Goal: Transaction & Acquisition: Purchase product/service

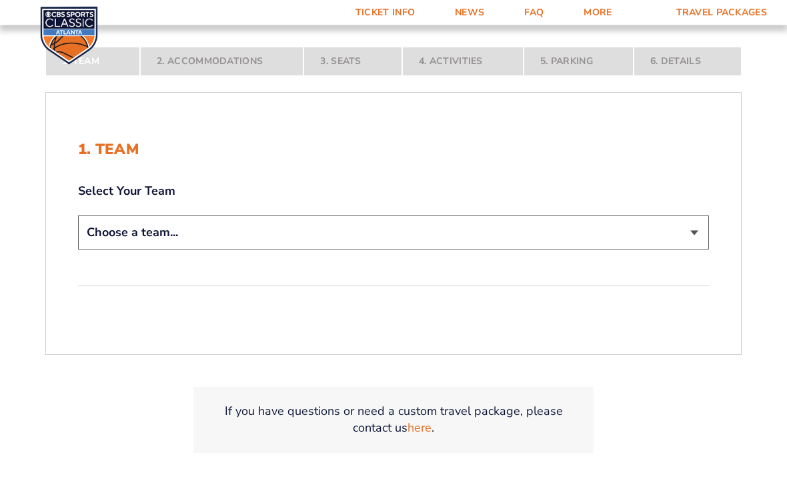
scroll to position [222, 0]
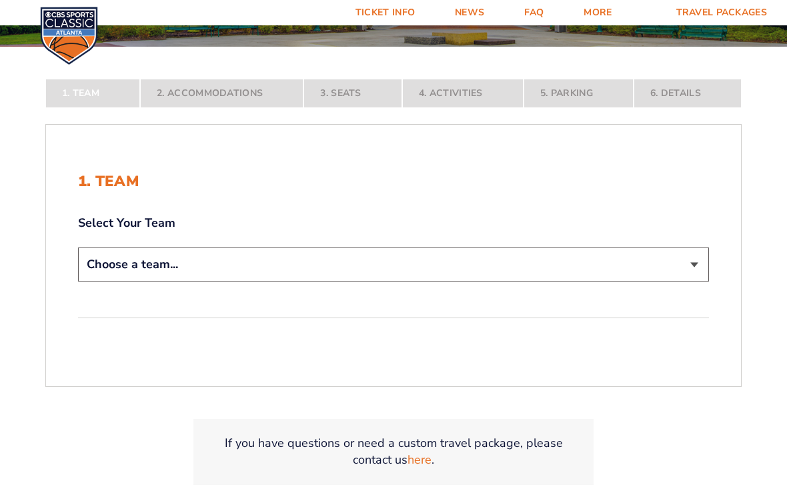
click at [669, 267] on select "Choose a team... Kentucky Wildcats Ohio State Buckeyes North Carolina Tar Heels…" at bounding box center [393, 265] width 631 height 34
select select "12956"
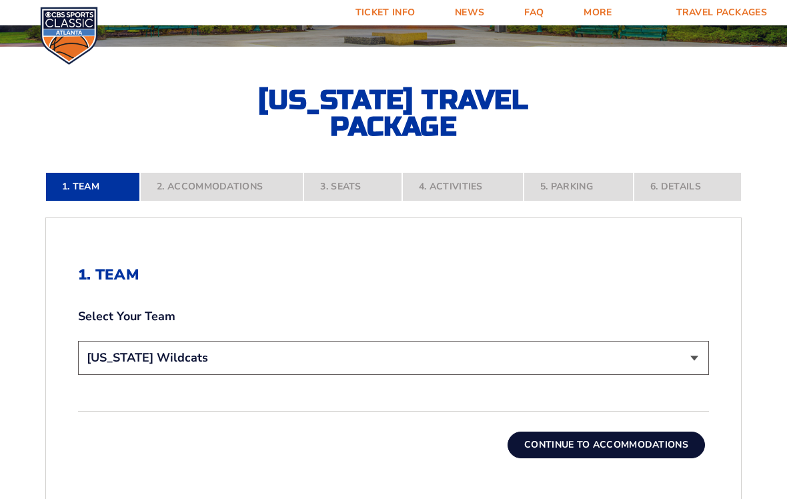
click at [613, 444] on button "Continue To Accommodations" at bounding box center [607, 445] width 198 height 27
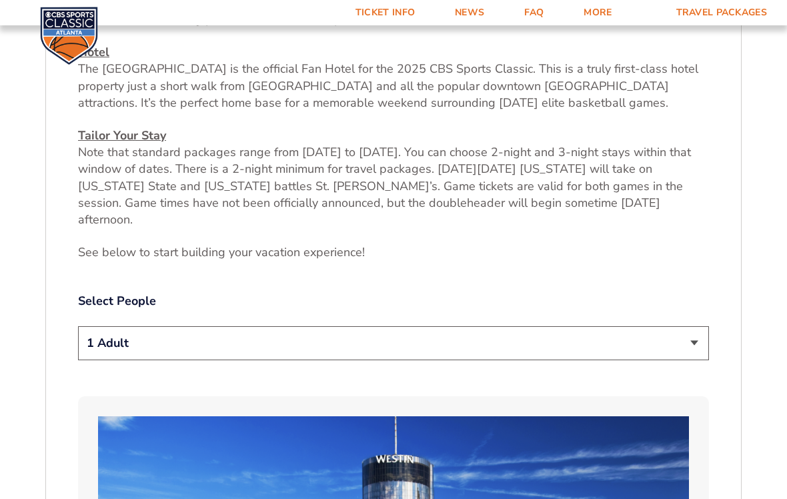
scroll to position [530, 0]
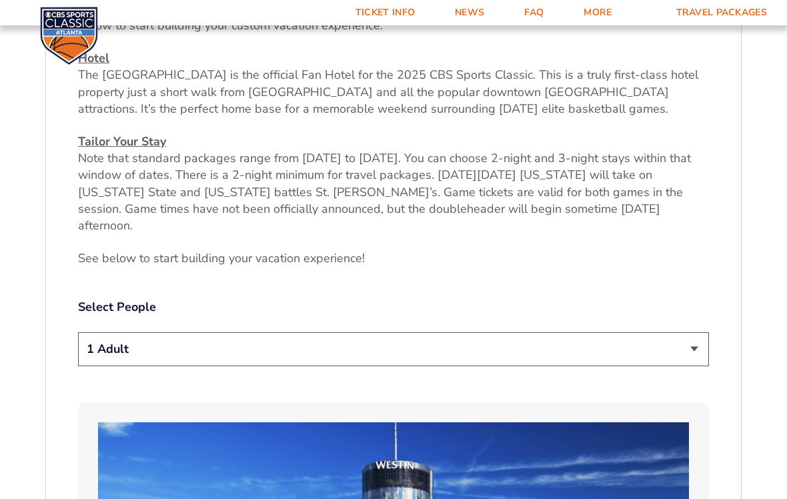
click at [694, 332] on select "1 Adult 2 Adults 3 Adults 4 Adults 2 Adults + 1 Child 2 Adults + 2 Children 2 A…" at bounding box center [393, 349] width 631 height 34
select select "2 Adults"
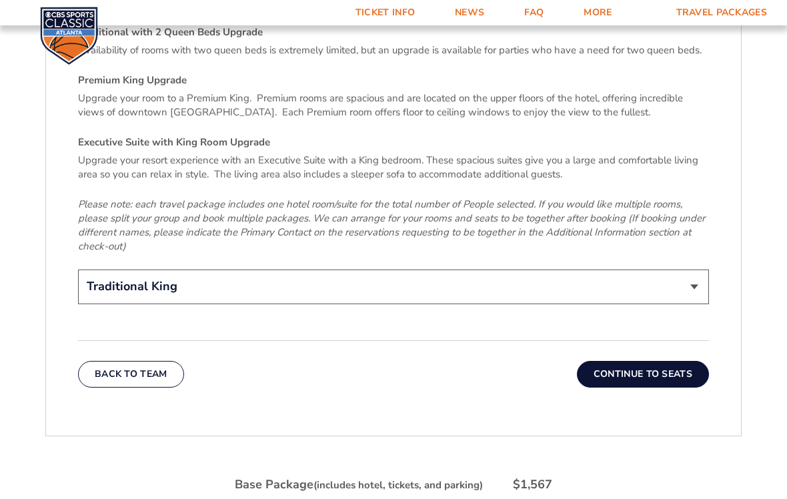
scroll to position [2051, 0]
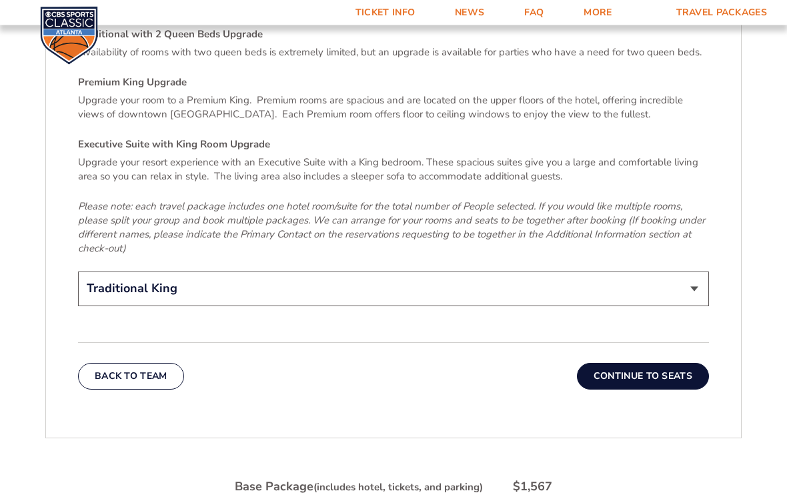
click at [692, 272] on select "Traditional King Traditional with 2 Queen Beds Upgrade (+$45 per night) Premium…" at bounding box center [393, 289] width 631 height 34
select select "Traditional with 2 Queen Beds Upgrade"
click at [674, 363] on button "Continue To Seats" at bounding box center [643, 376] width 132 height 27
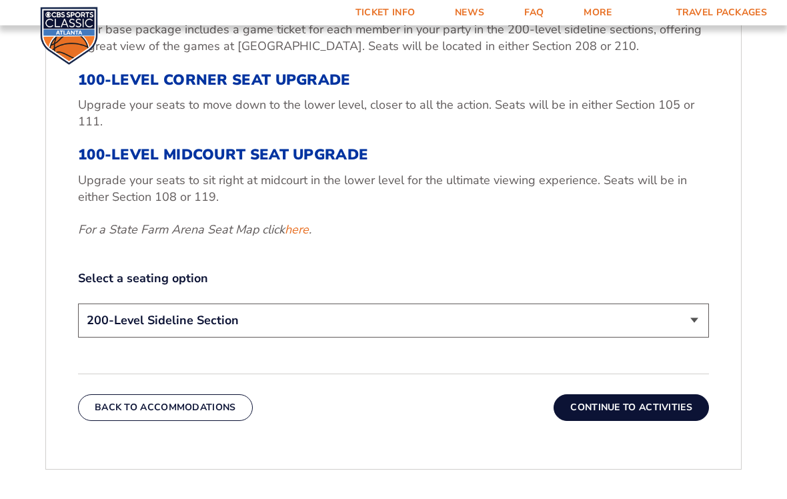
scroll to position [540, 0]
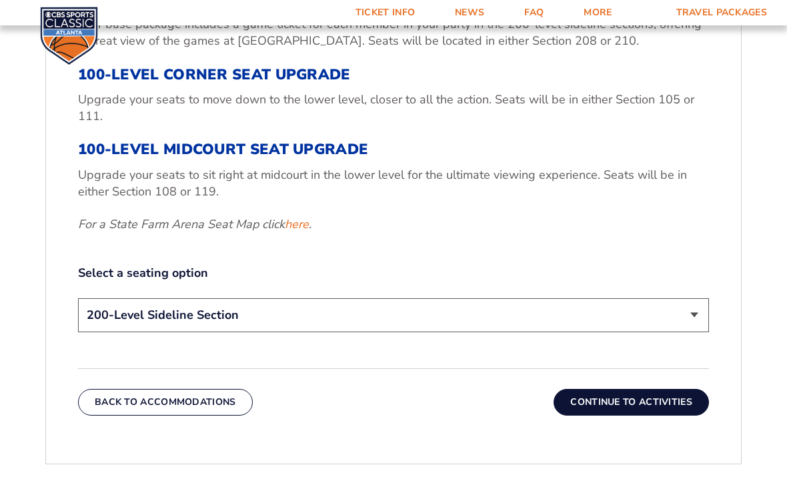
click at [687, 316] on select "200-Level Sideline Section 100-Level Corner Seat Upgrade (+$120 per person) 100…" at bounding box center [393, 315] width 631 height 34
select select "100-Level Corner Seat Upgrade"
click at [635, 406] on button "Continue To Activities" at bounding box center [631, 402] width 155 height 27
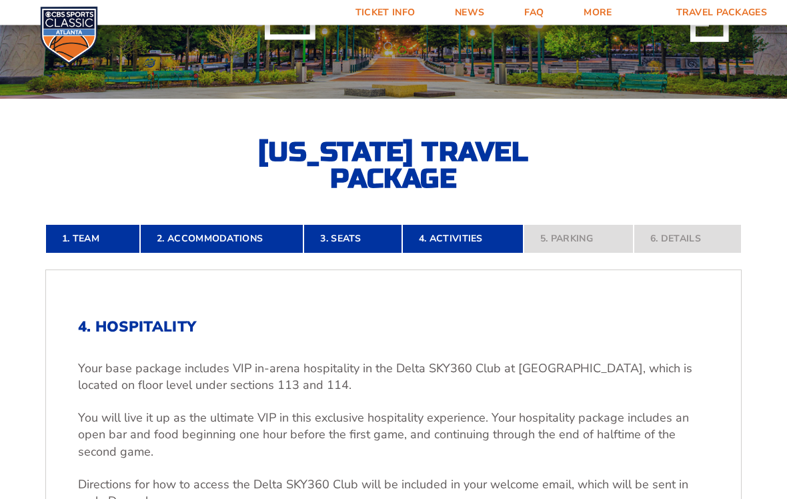
scroll to position [170, 0]
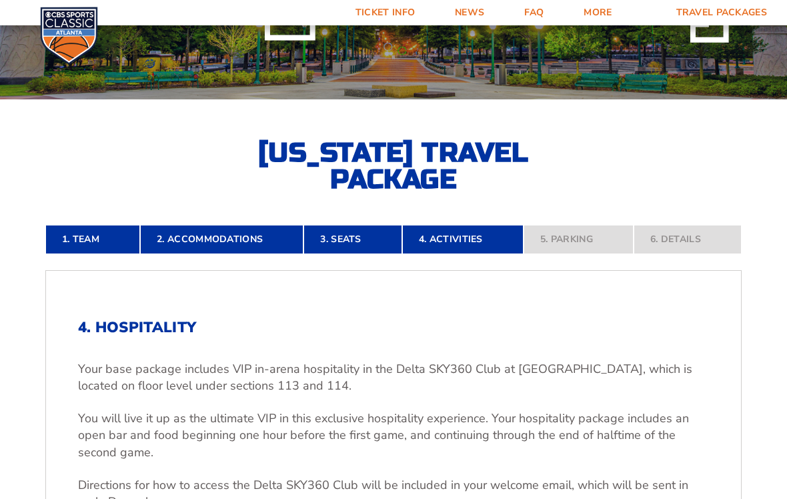
click at [235, 238] on link "2. Accommodations" at bounding box center [222, 239] width 164 height 29
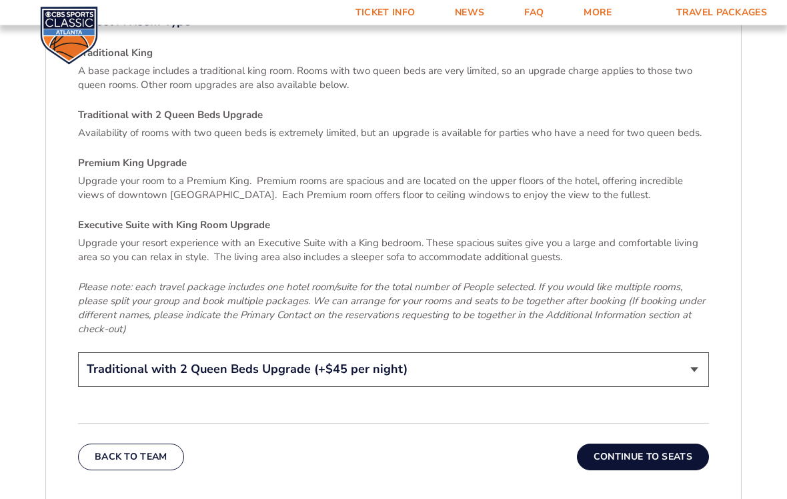
scroll to position [1963, 0]
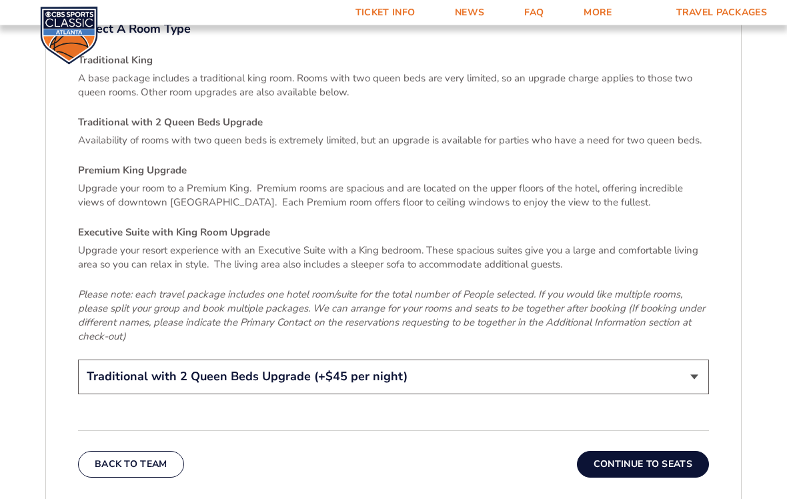
click at [670, 452] on button "Continue To Seats" at bounding box center [643, 465] width 132 height 27
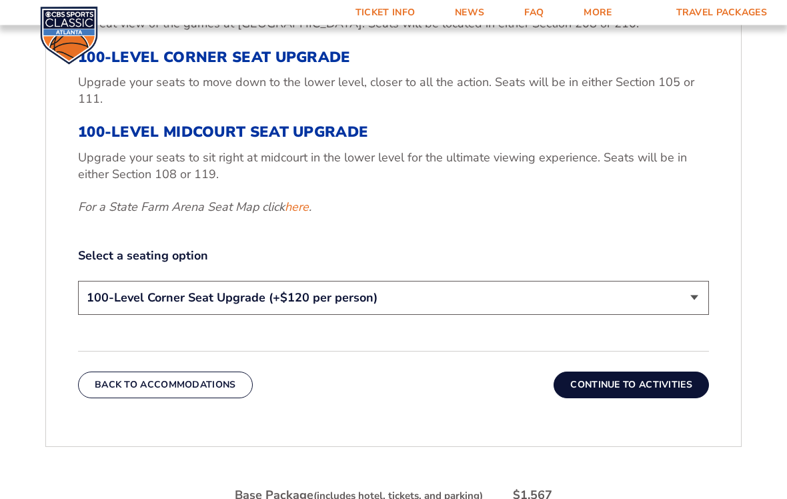
scroll to position [556, 0]
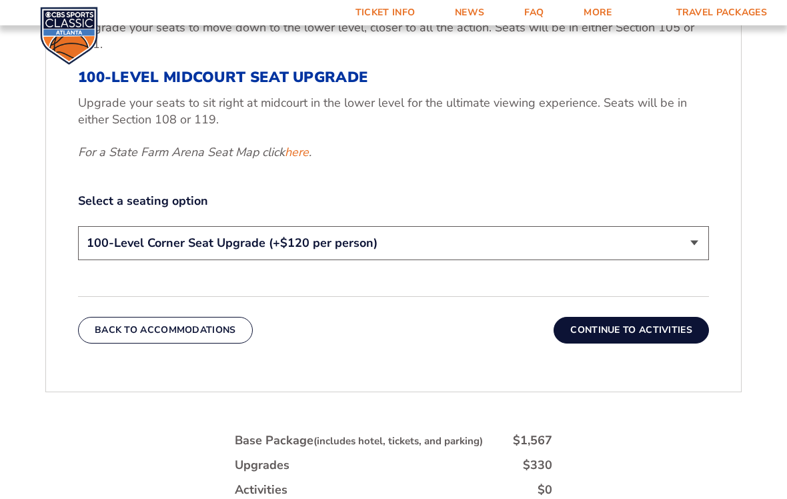
click at [667, 327] on button "Continue To Activities" at bounding box center [631, 330] width 155 height 27
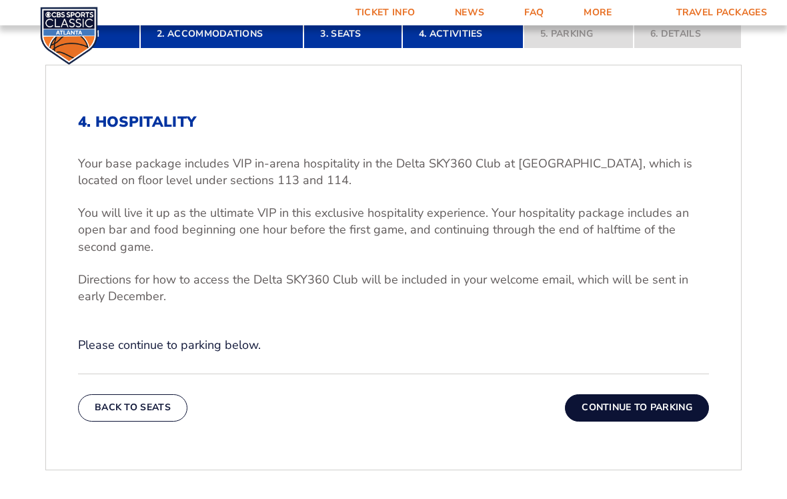
scroll to position [374, 0]
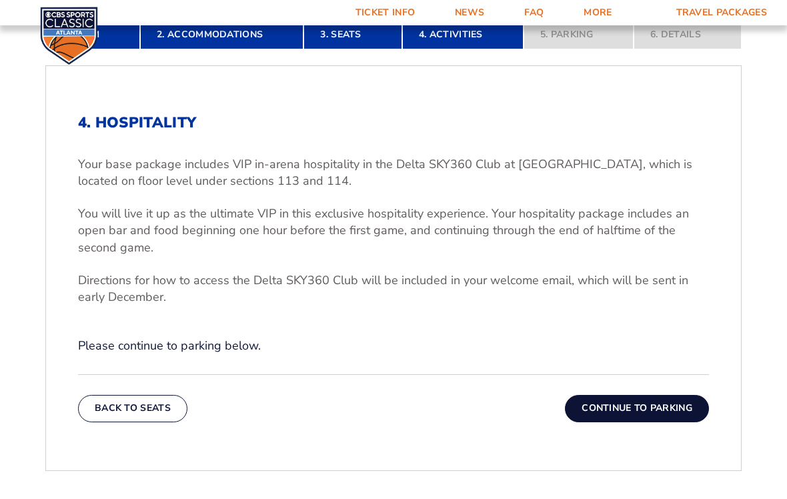
click at [656, 406] on button "Continue To Parking" at bounding box center [637, 408] width 144 height 27
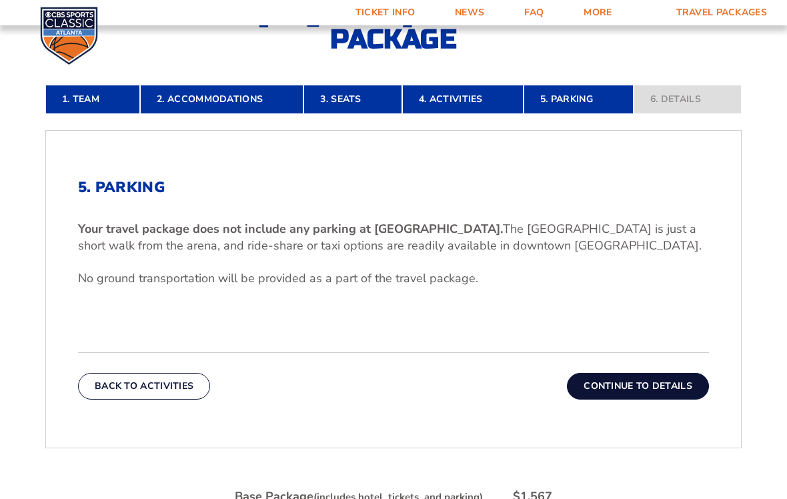
scroll to position [309, 0]
click at [669, 384] on button "Continue To Details" at bounding box center [638, 387] width 142 height 27
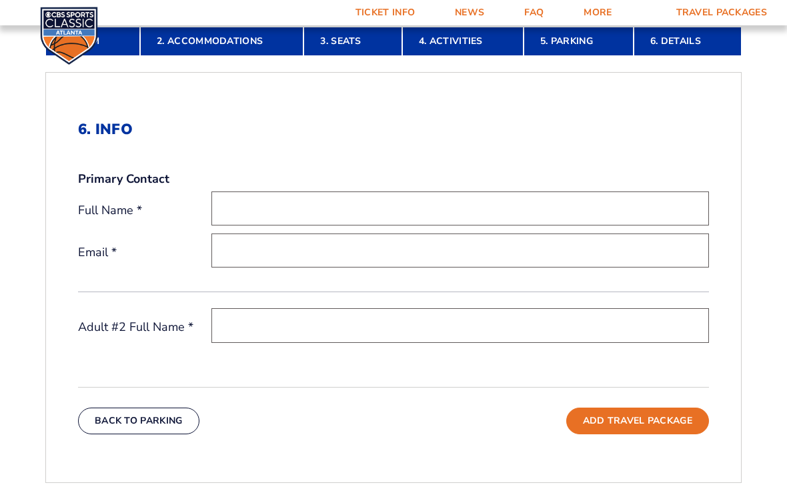
scroll to position [367, 0]
click at [439, 202] on input "text" at bounding box center [461, 209] width 498 height 34
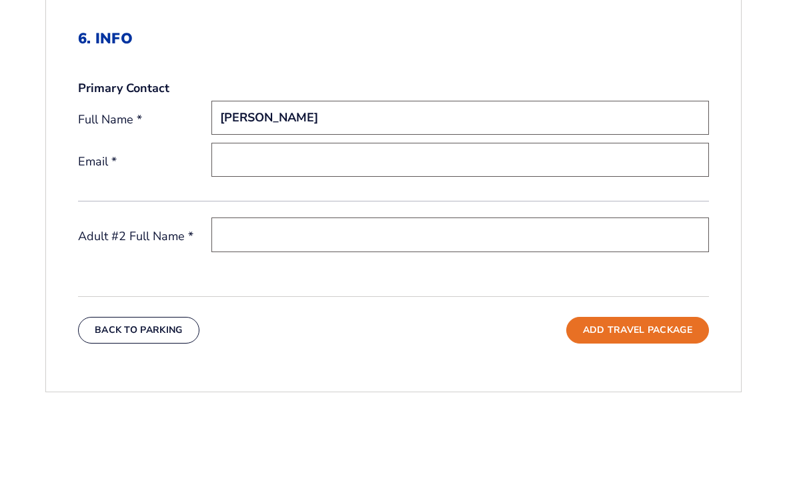
type input "Kenneth Smallwood"
click at [431, 234] on input "email" at bounding box center [461, 251] width 498 height 34
type input "[EMAIL_ADDRESS][DOMAIN_NAME]"
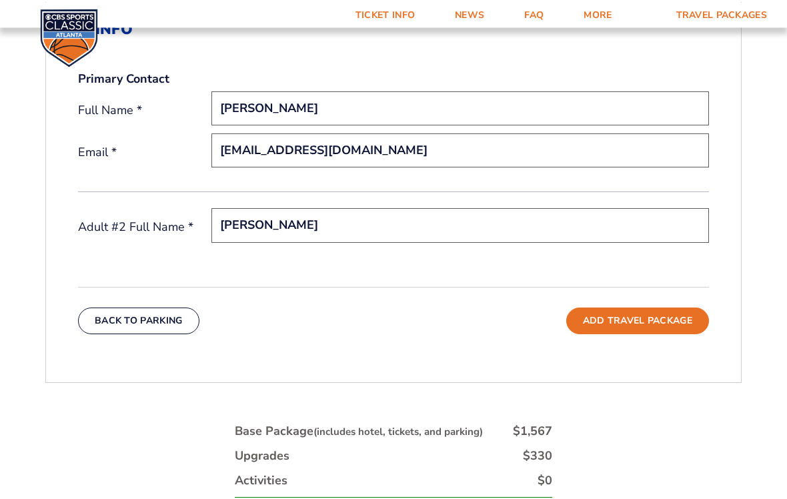
scroll to position [470, 0]
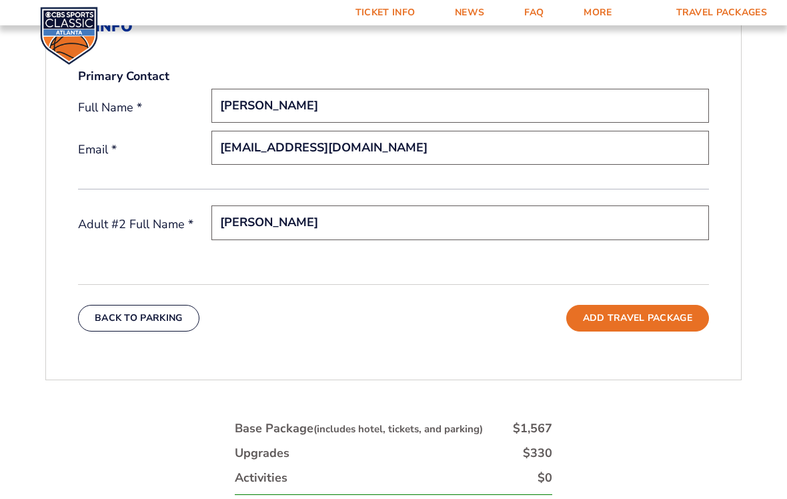
type input "Eric Marshall"
click at [675, 313] on button "Add Travel Package" at bounding box center [638, 318] width 143 height 27
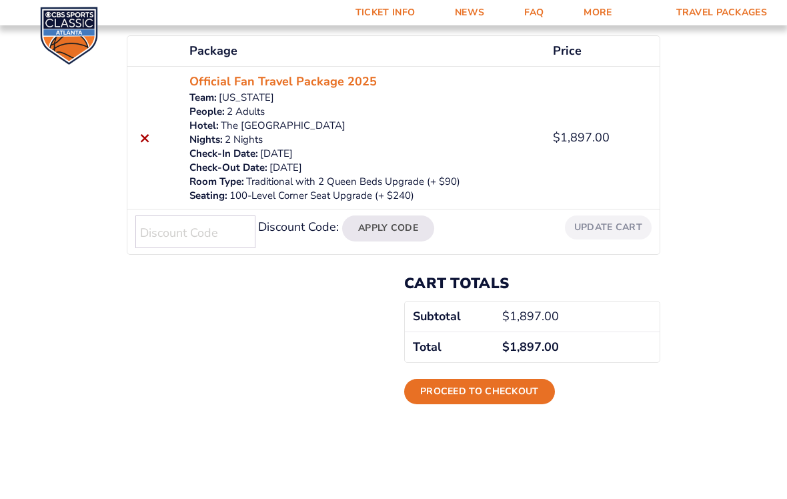
scroll to position [300, 0]
click at [523, 389] on link "Proceed to checkout" at bounding box center [479, 392] width 151 height 25
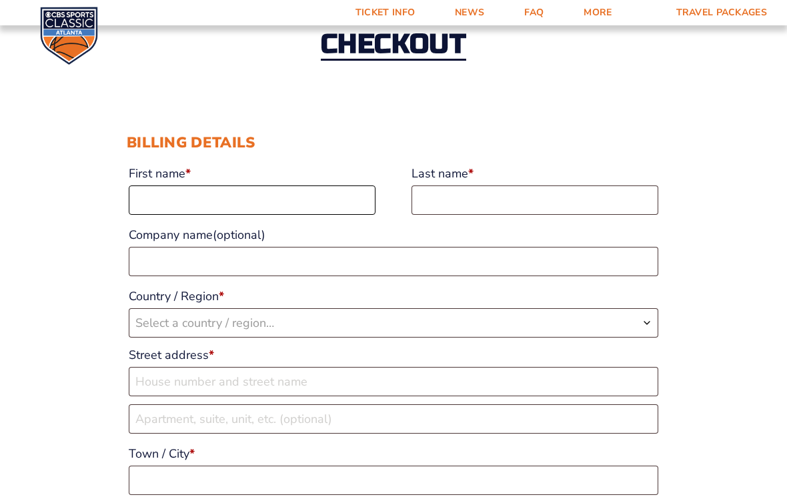
click at [328, 209] on input "First name *" at bounding box center [252, 200] width 247 height 29
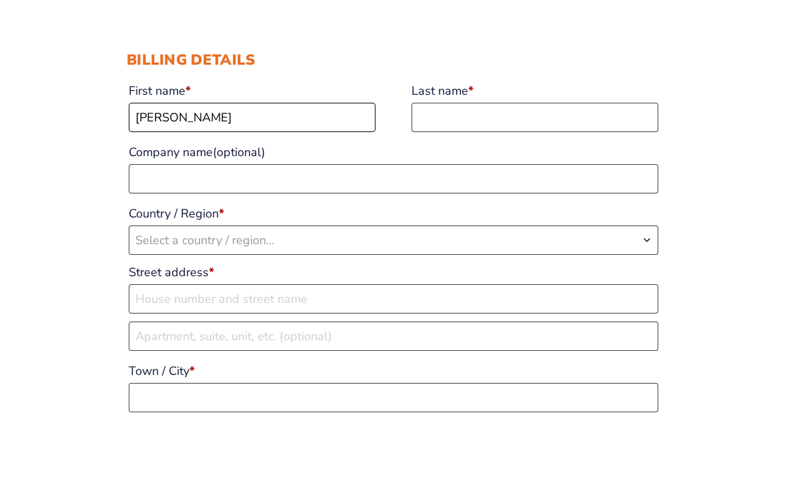
type input "[PERSON_NAME]"
click at [517, 186] on input "Last name *" at bounding box center [535, 200] width 247 height 29
type input "[PERSON_NAME]"
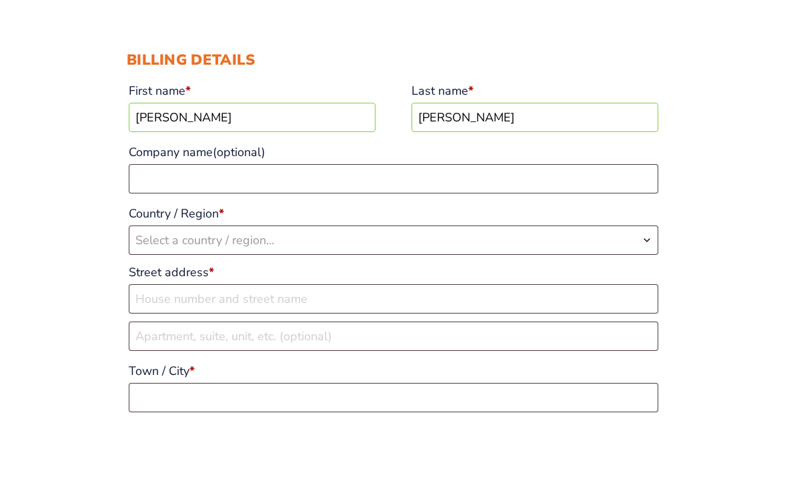
scroll to position [168, 0]
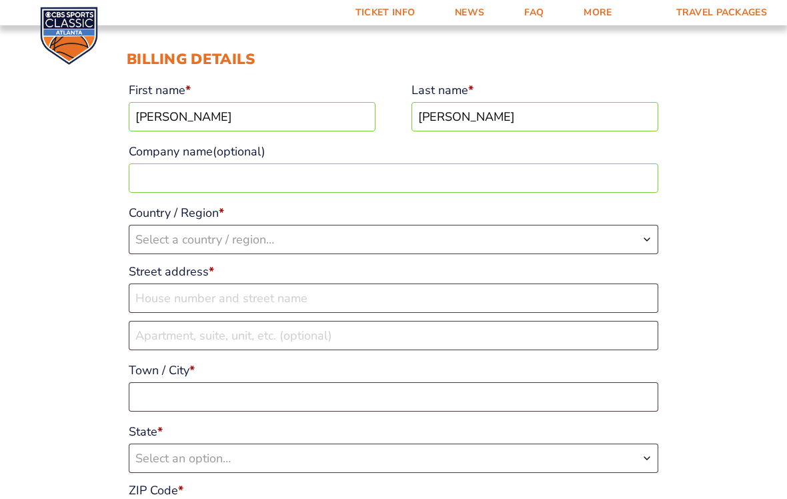
click at [639, 242] on span "Select a country / region…" at bounding box center [393, 240] width 529 height 28
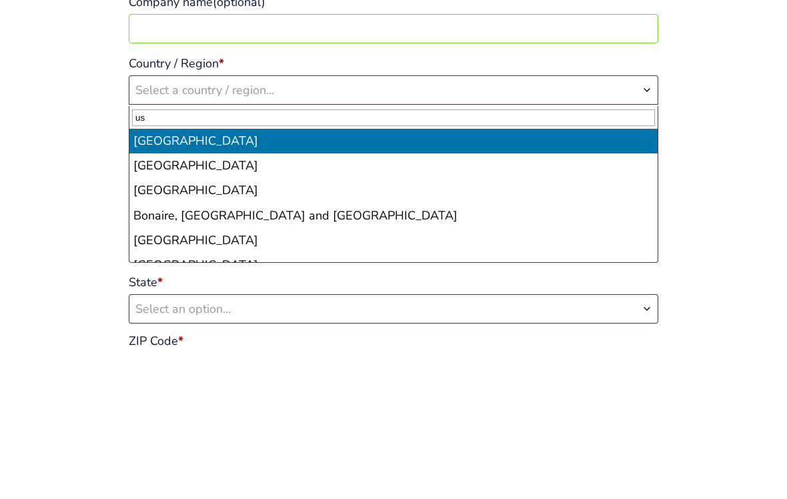
scroll to position [318, 0]
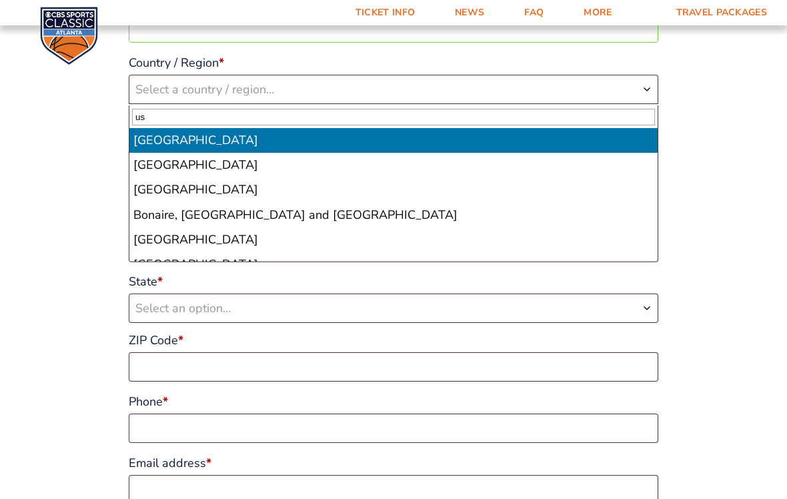
click at [227, 122] on input "us" at bounding box center [393, 117] width 523 height 17
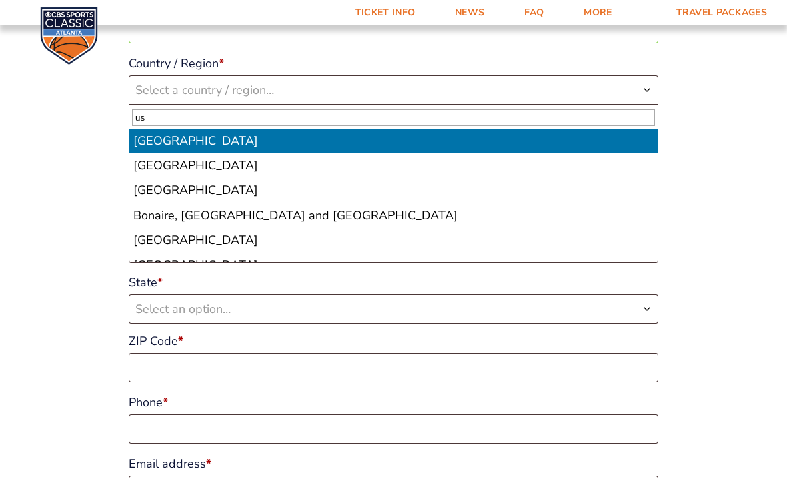
type input "u"
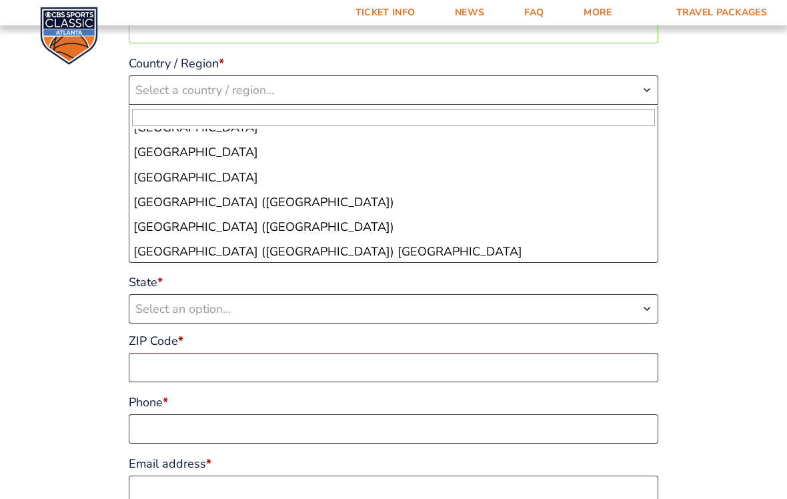
scroll to position [5723, 0]
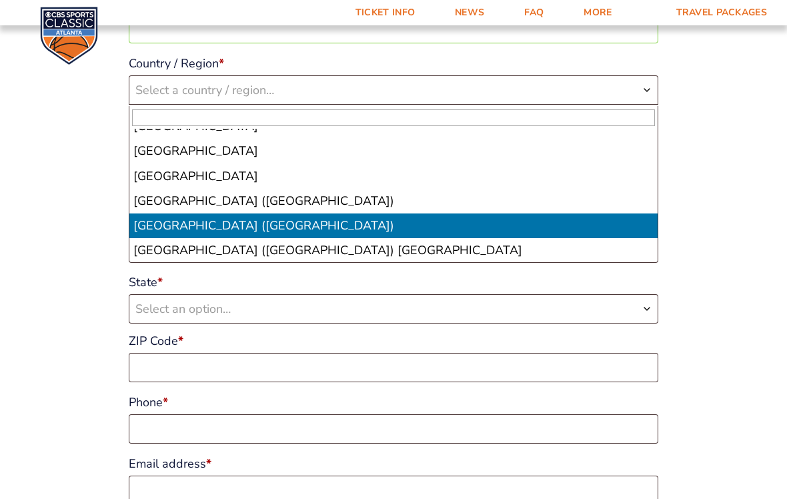
select select "US"
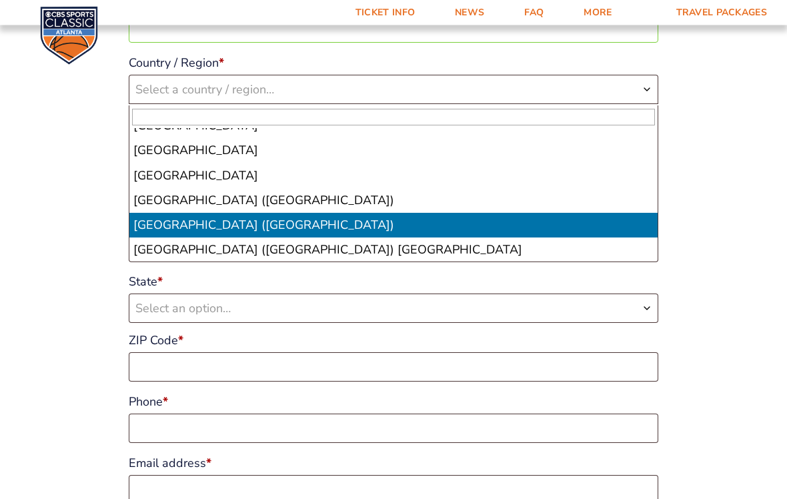
select select "US"
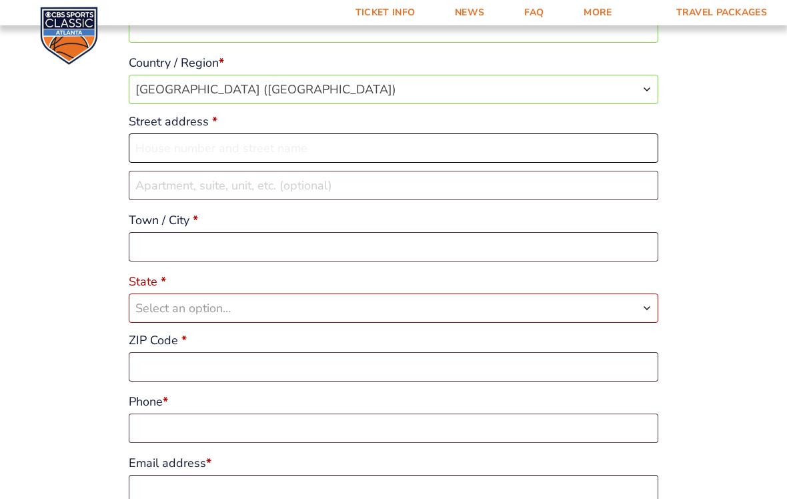
click at [562, 149] on input "Street address *" at bounding box center [394, 147] width 530 height 29
type input "[STREET_ADDRESS]"
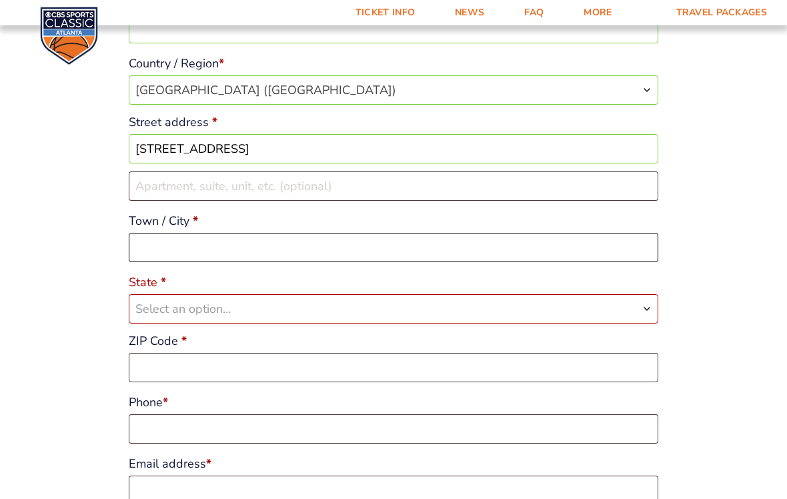
type input "[GEOGRAPHIC_DATA]"
type input "41042"
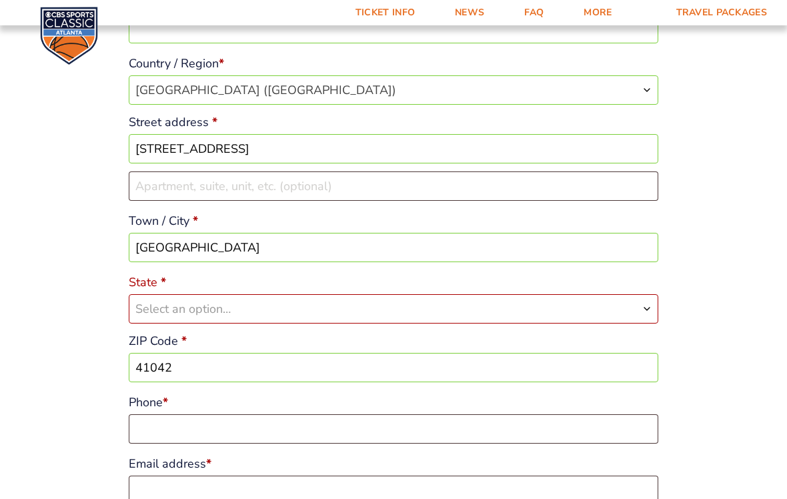
scroll to position [318, 0]
click at [644, 310] on span "State" at bounding box center [647, 308] width 11 height 27
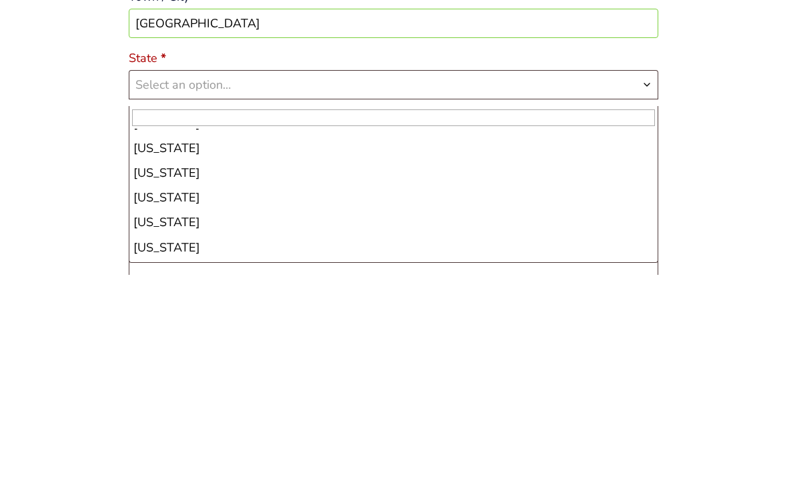
scroll to position [374, 0]
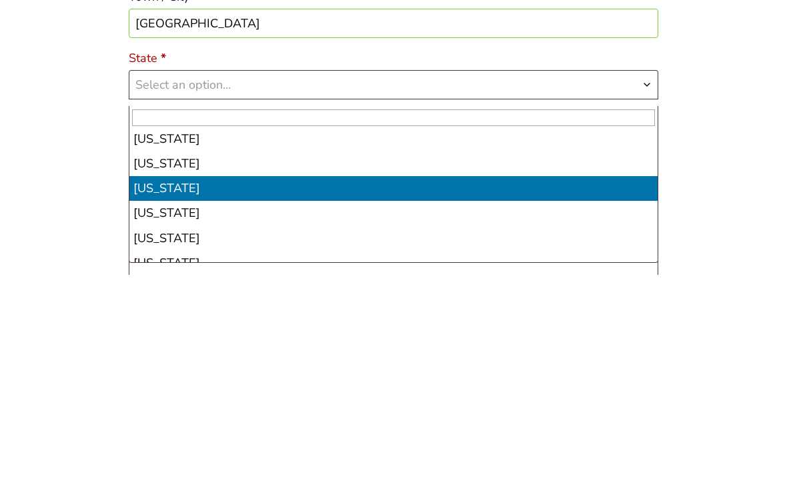
select select "KY"
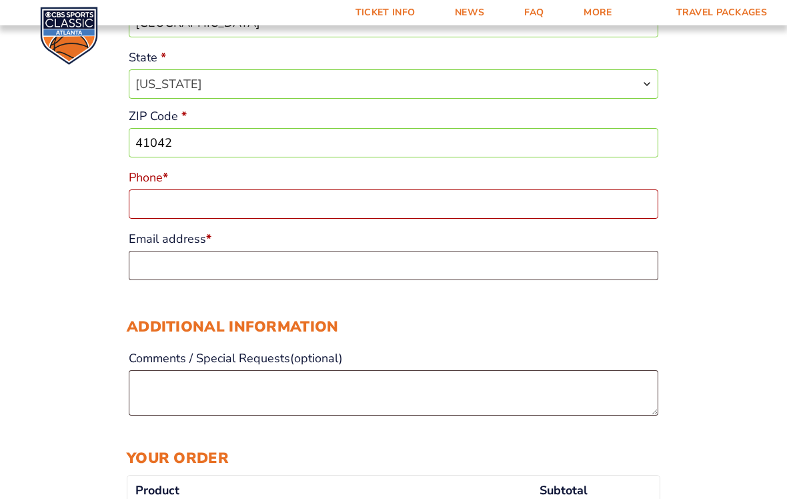
click at [617, 216] on input "Phone *" at bounding box center [394, 204] width 530 height 29
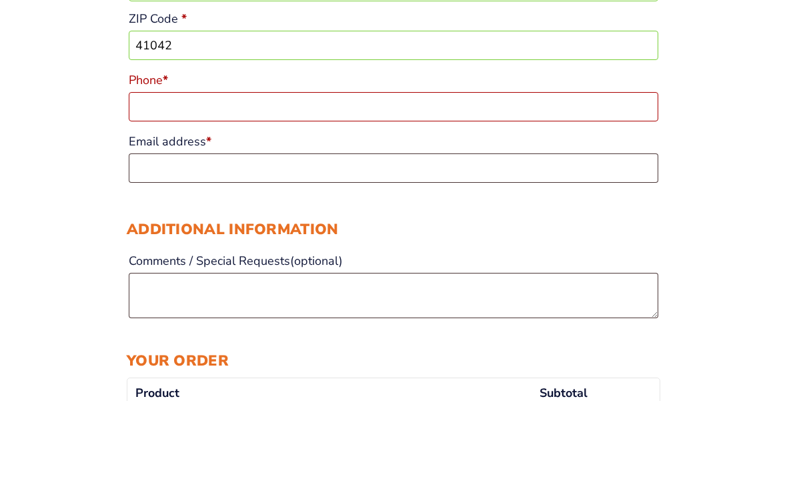
type input "8596636221"
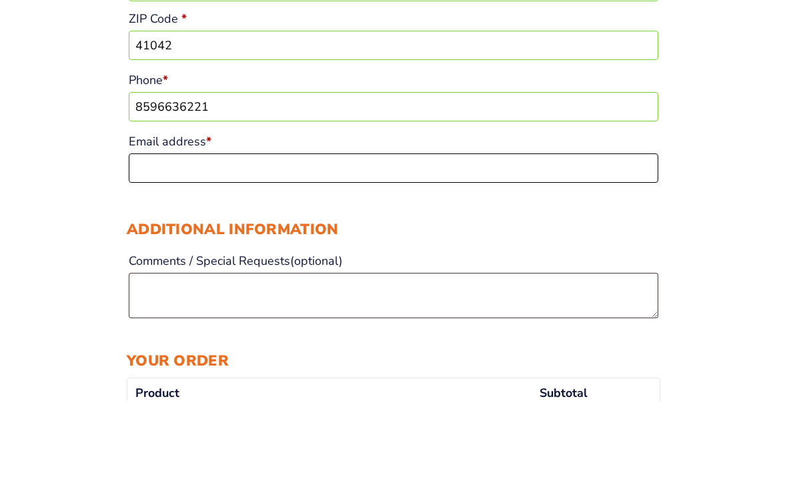
type input "[EMAIL_ADDRESS][DOMAIN_NAME]"
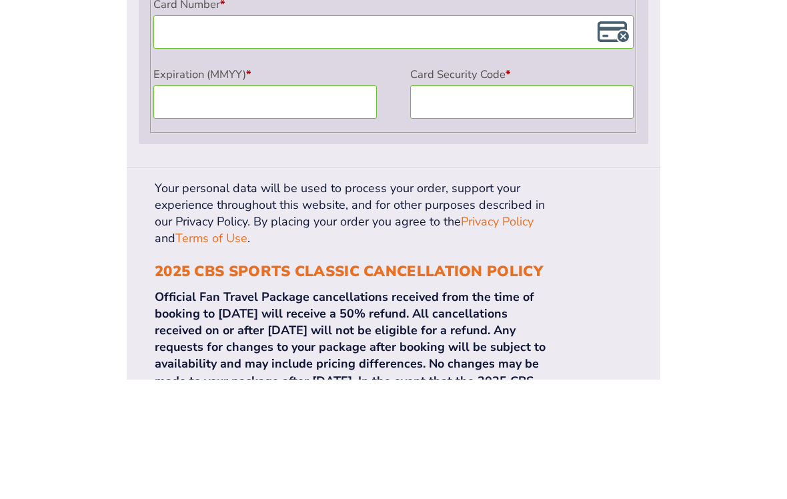
scroll to position [1328, 0]
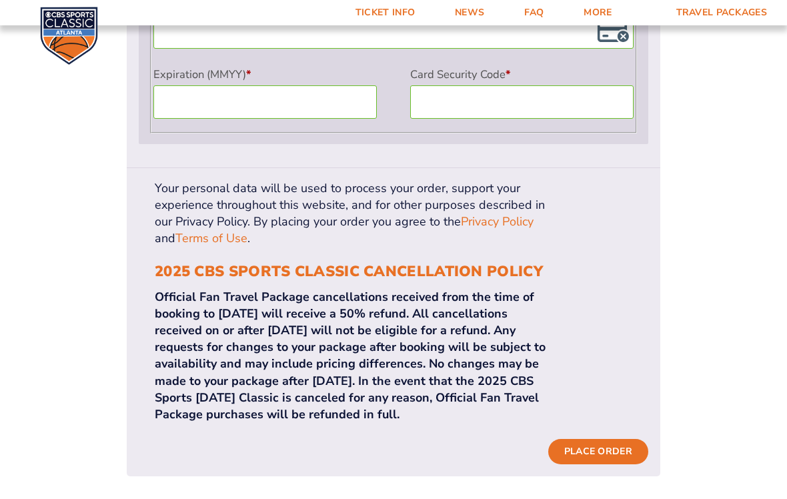
click at [609, 439] on button "Place order" at bounding box center [599, 451] width 100 height 25
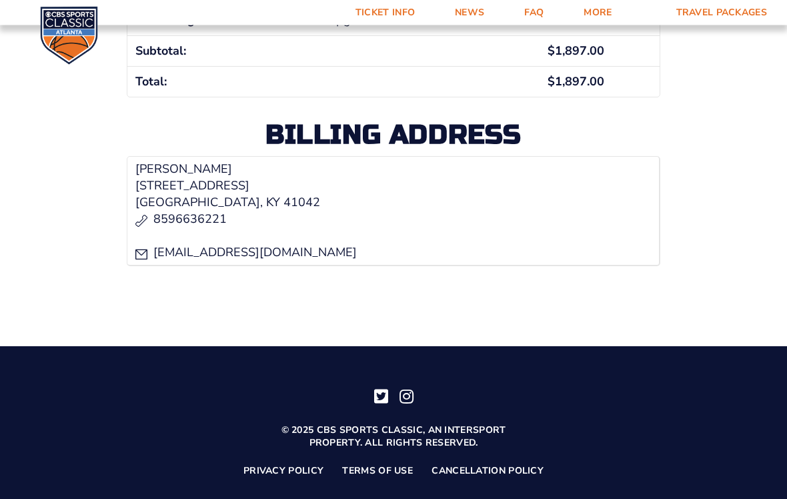
scroll to position [546, 0]
